Goal: Information Seeking & Learning: Learn about a topic

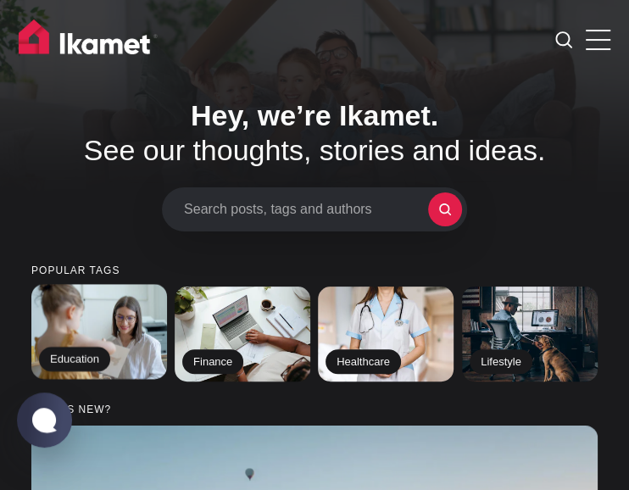
click at [88, 363] on h2 "Education" at bounding box center [74, 359] width 71 height 25
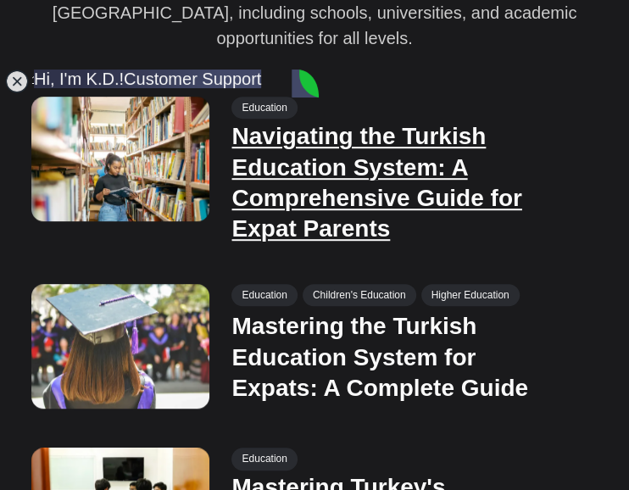
scroll to position [309, 0]
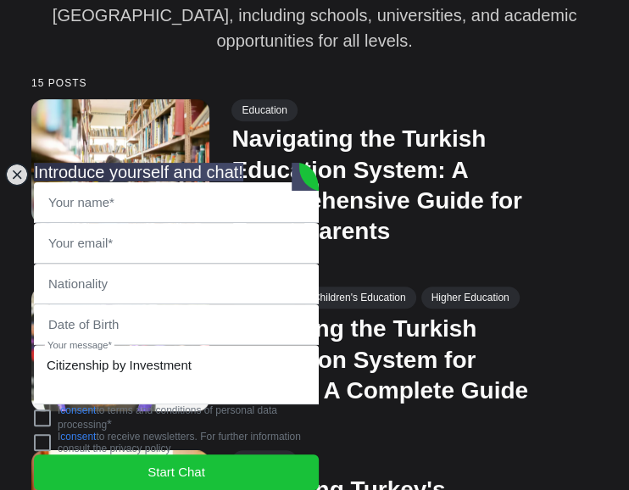
click at [351, 12] on p "Comprehensive guides and resources on education in Turkey, including schools, u…" at bounding box center [314, 15] width 566 height 76
click at [11, 163] on jdiv at bounding box center [17, 175] width 24 height 24
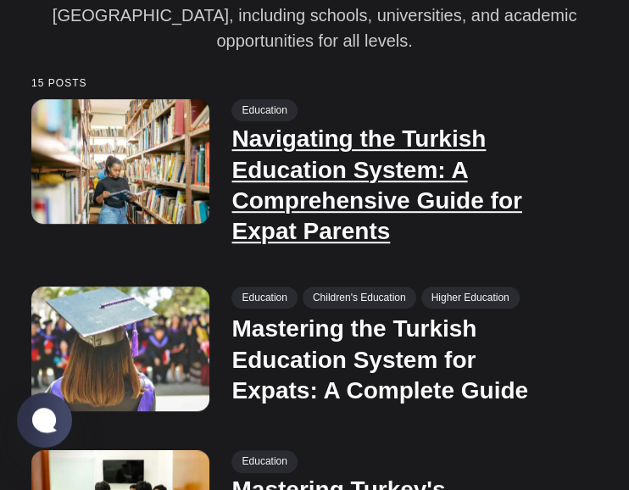
click at [250, 136] on link "Navigating the Turkish Education System: A Comprehensive Guide for Expat Parents" at bounding box center [377, 184] width 290 height 119
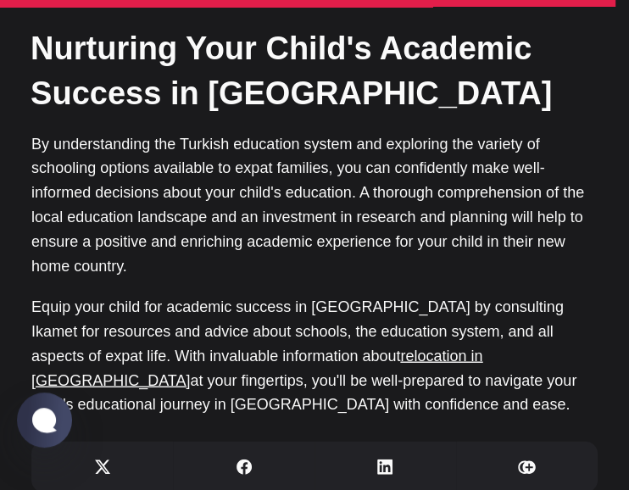
scroll to position [4143, 0]
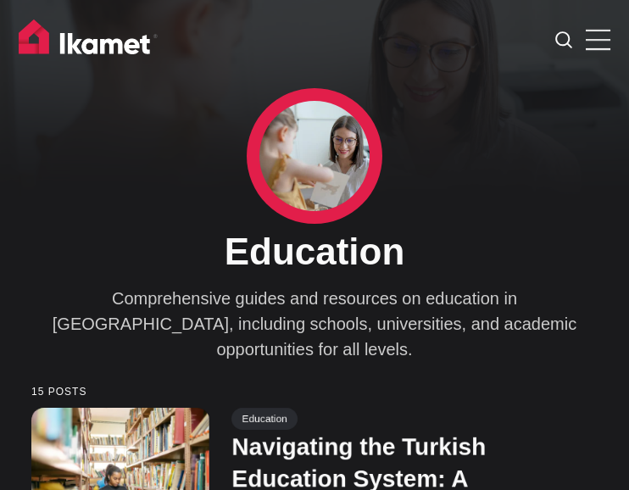
scroll to position [309, 0]
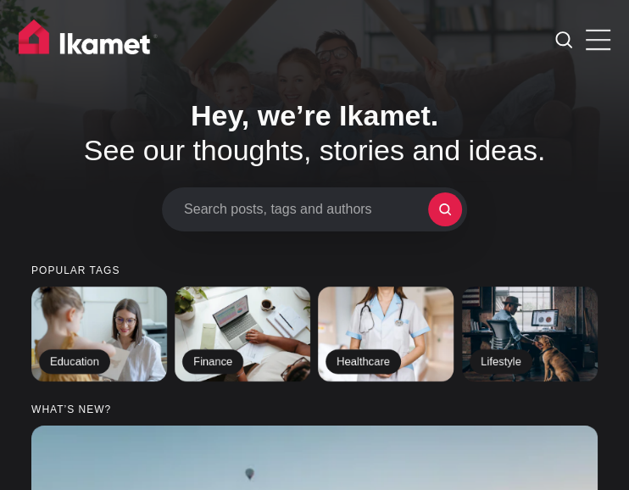
click at [588, 31] on span at bounding box center [598, 31] width 25 height 2
click at [0, 0] on input "checkbox" at bounding box center [0, 0] width 0 height 0
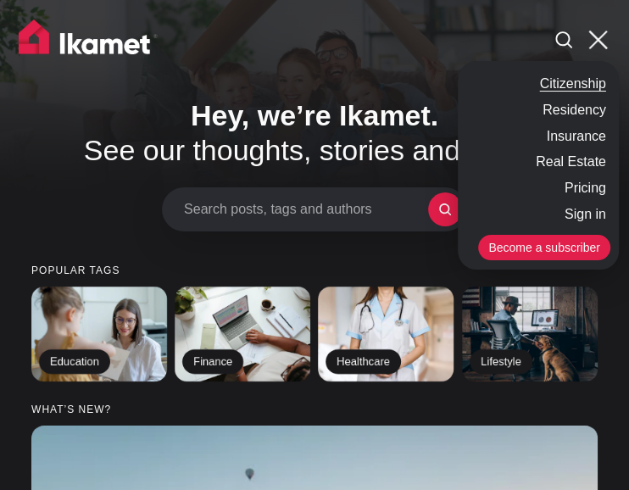
click at [581, 91] on link "Citizenship" at bounding box center [572, 84] width 75 height 26
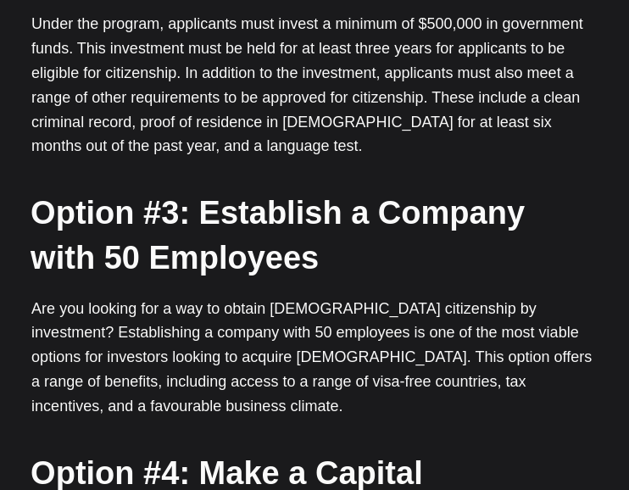
scroll to position [2651, 0]
